Goal: Find specific page/section: Find specific page/section

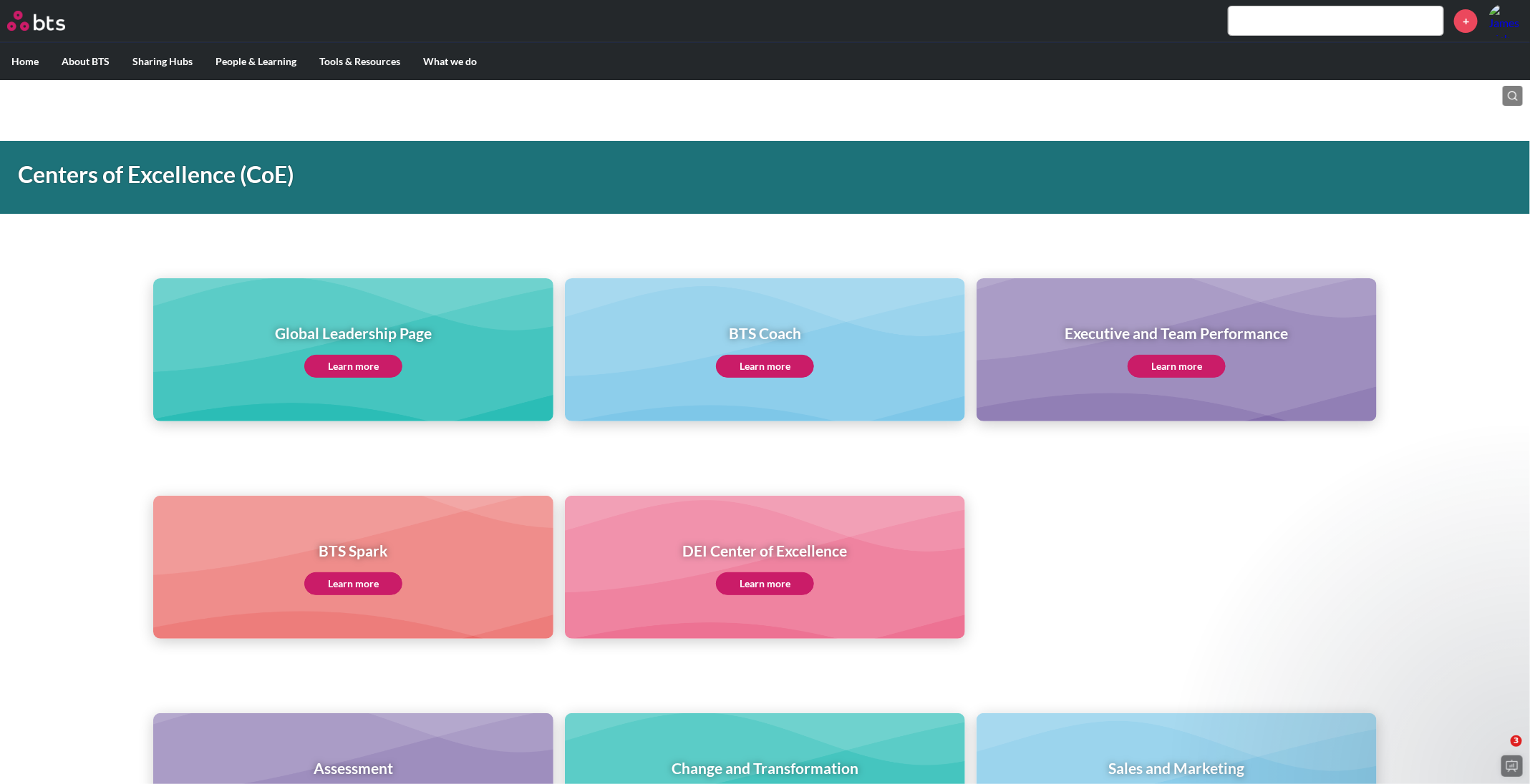
click at [1314, 15] on input "text" at bounding box center [1336, 21] width 215 height 29
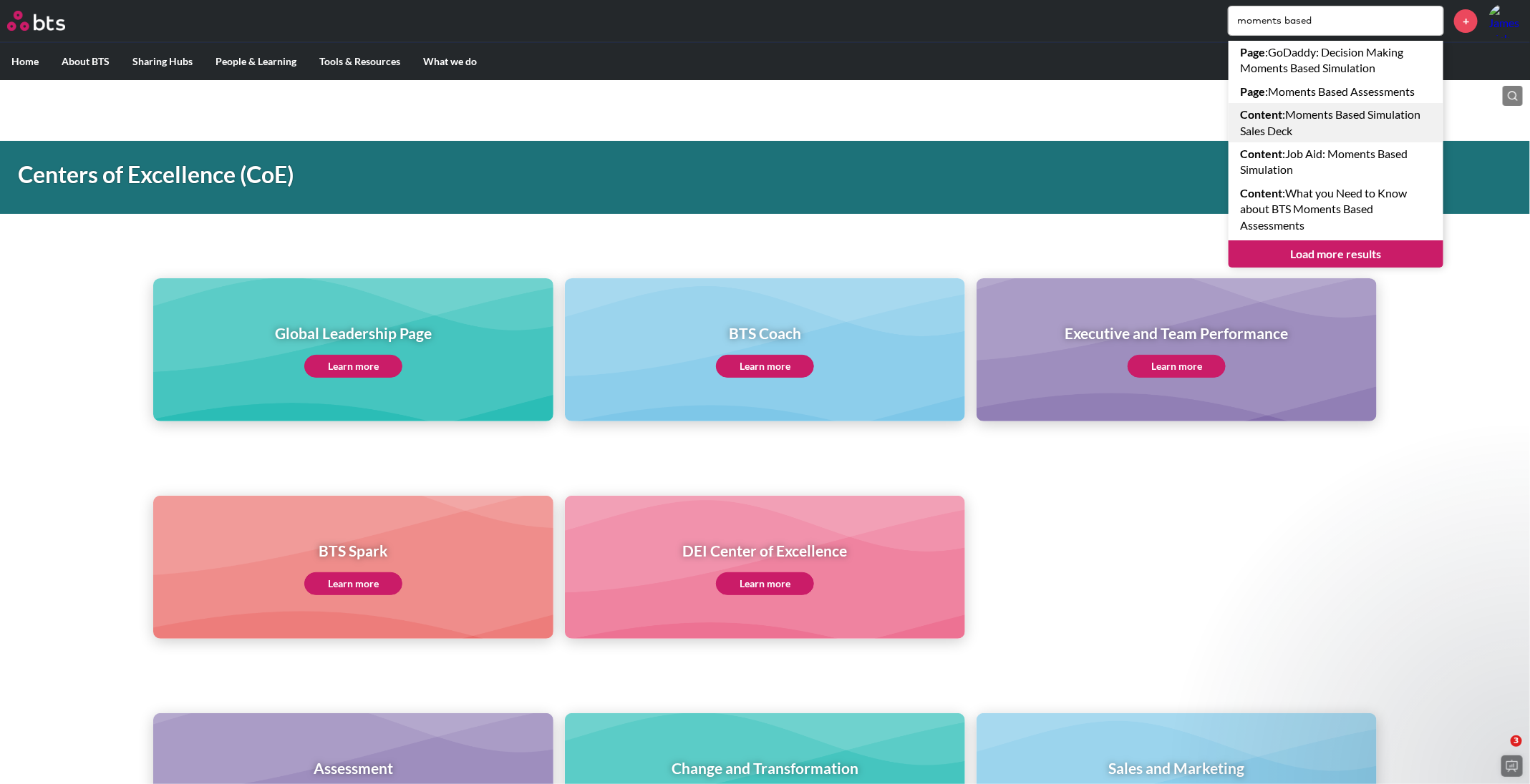
type input "moments based"
click at [1258, 118] on strong "Content" at bounding box center [1261, 114] width 42 height 14
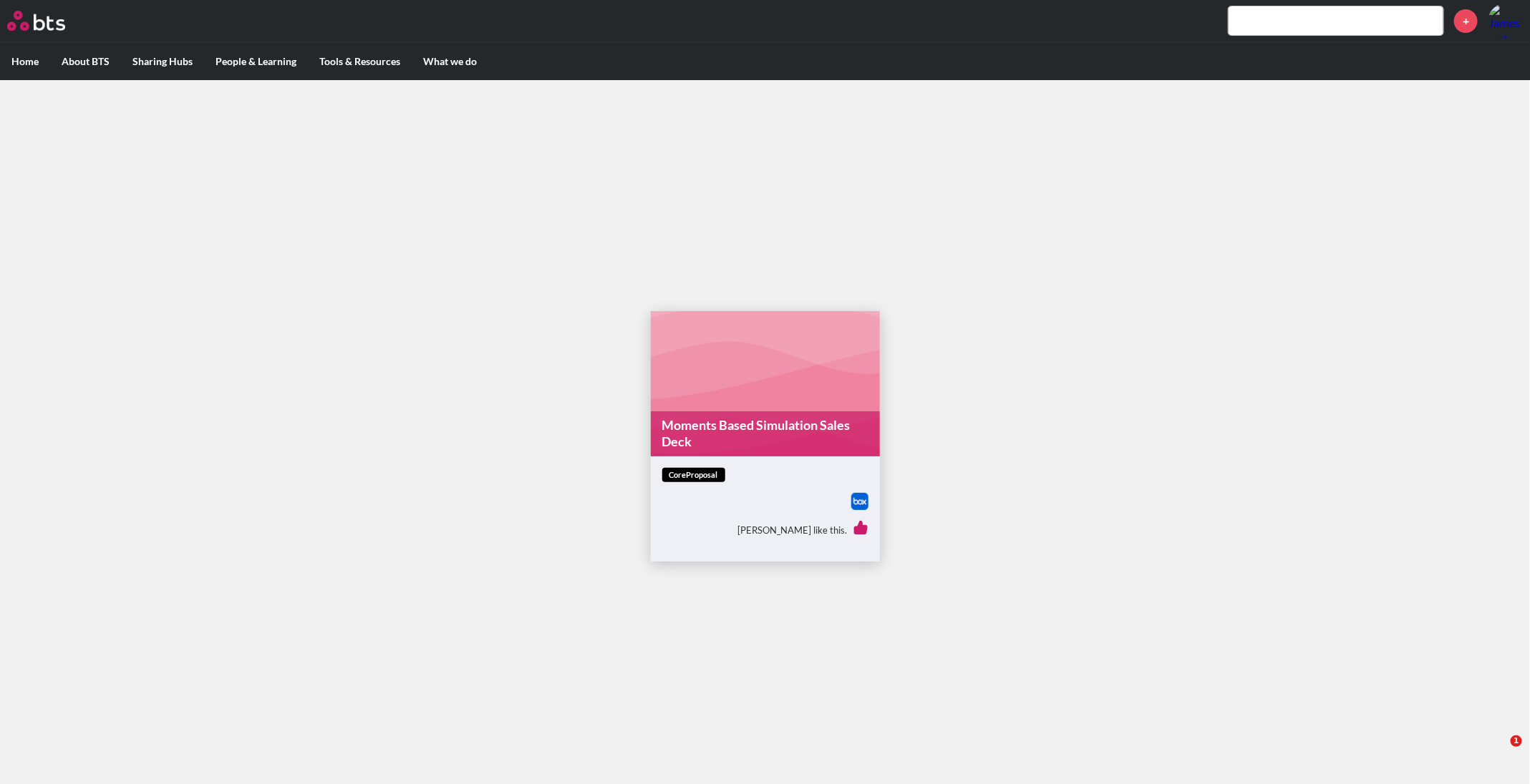
click at [706, 426] on link "Moments Based Simulation Sales Deck" at bounding box center [765, 434] width 229 height 45
click at [1275, 30] on input "text" at bounding box center [1336, 21] width 215 height 29
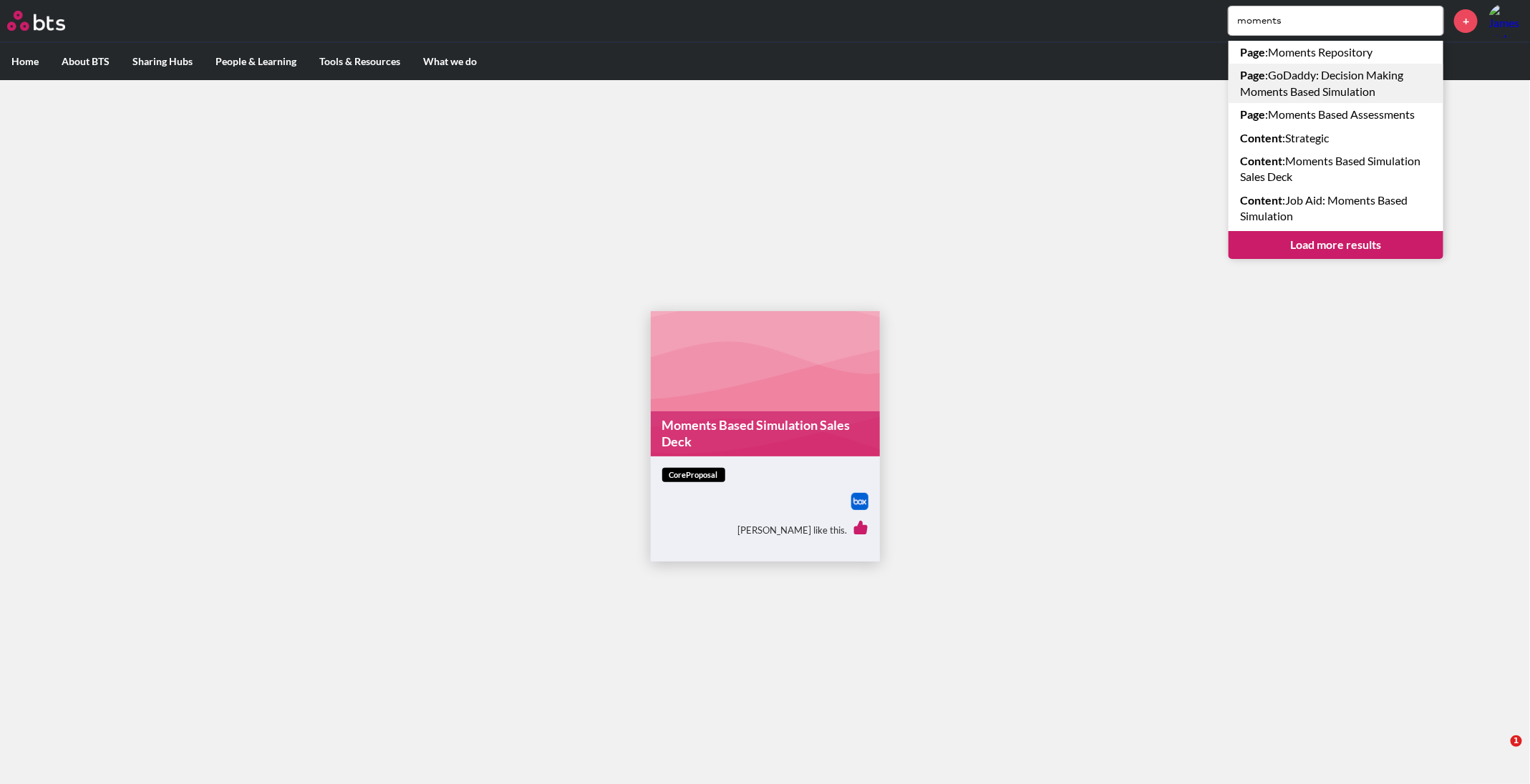
type input "moments"
click at [1285, 67] on link "Page : GoDaddy: Decision Making Moments Based Simulation" at bounding box center [1336, 83] width 215 height 40
